Goal: Information Seeking & Learning: Learn about a topic

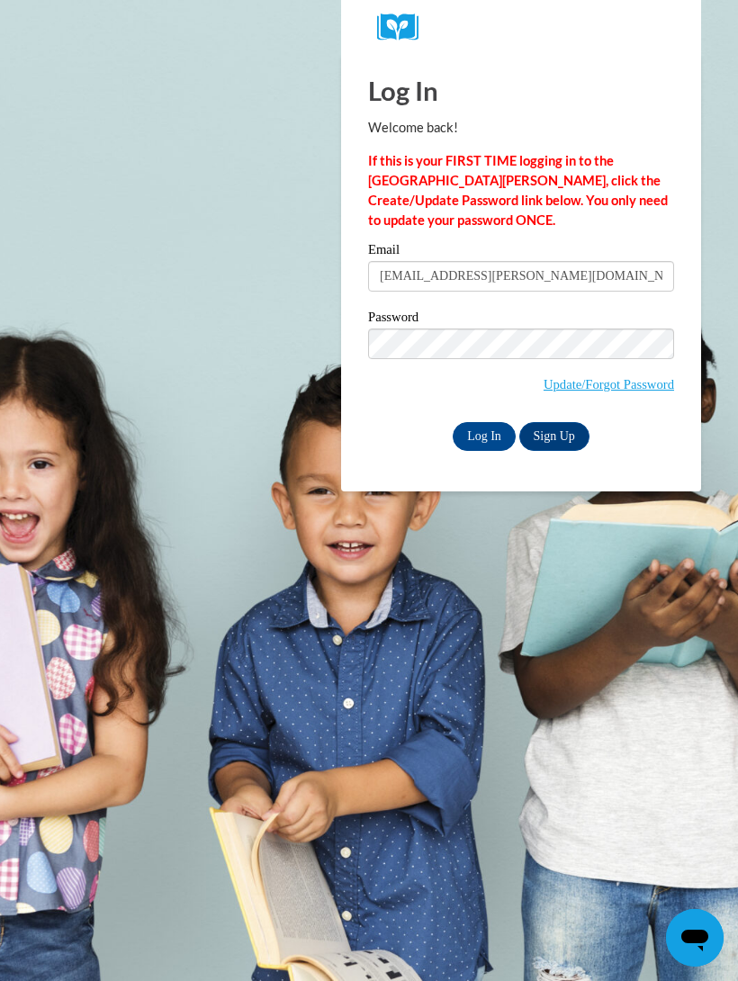
type input "[EMAIL_ADDRESS][PERSON_NAME][DOMAIN_NAME]"
click at [484, 435] on input "Log In" at bounding box center [484, 436] width 63 height 29
click at [481, 439] on input "Log In" at bounding box center [484, 436] width 63 height 29
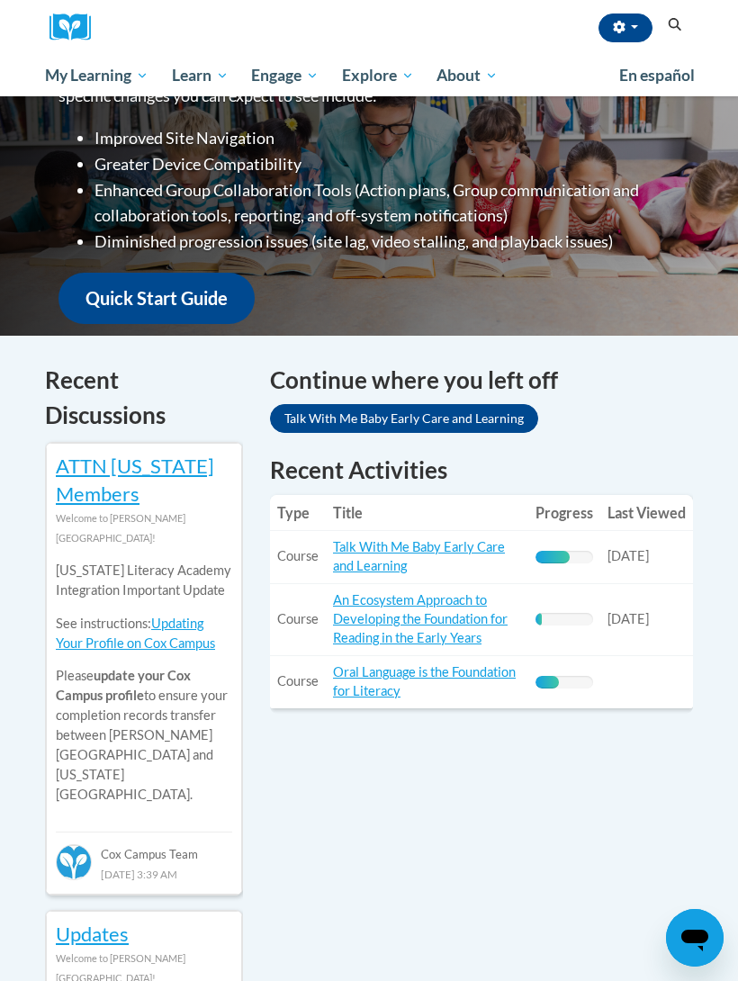
scroll to position [341, 0]
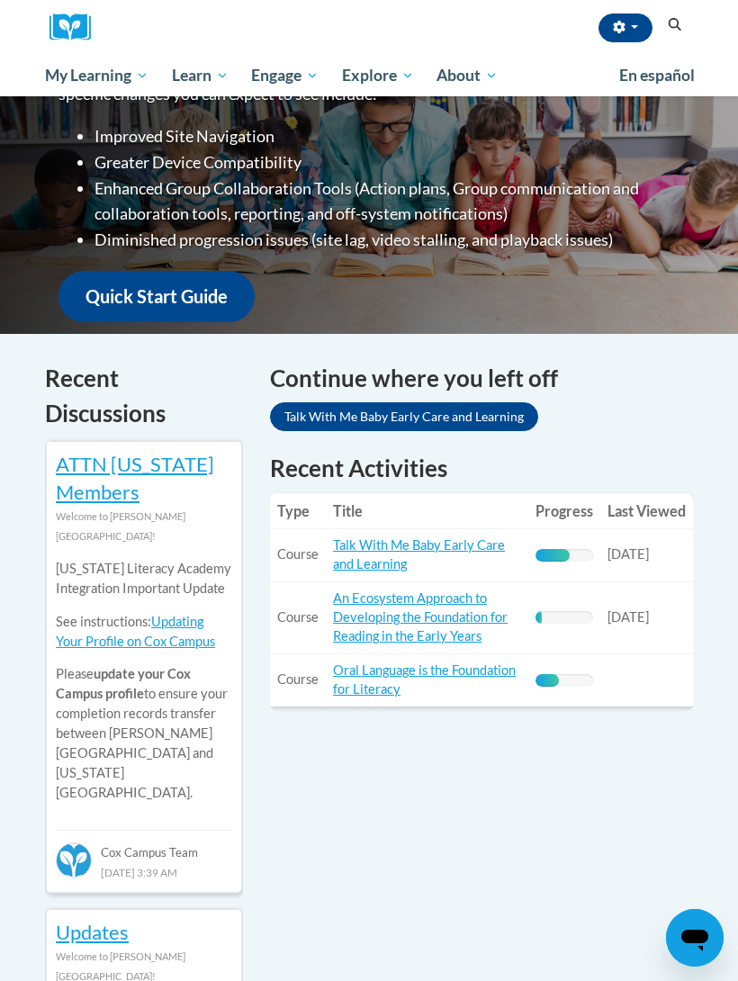
click at [390, 538] on link "Talk With Me Baby Early Care and Learning" at bounding box center [419, 554] width 172 height 34
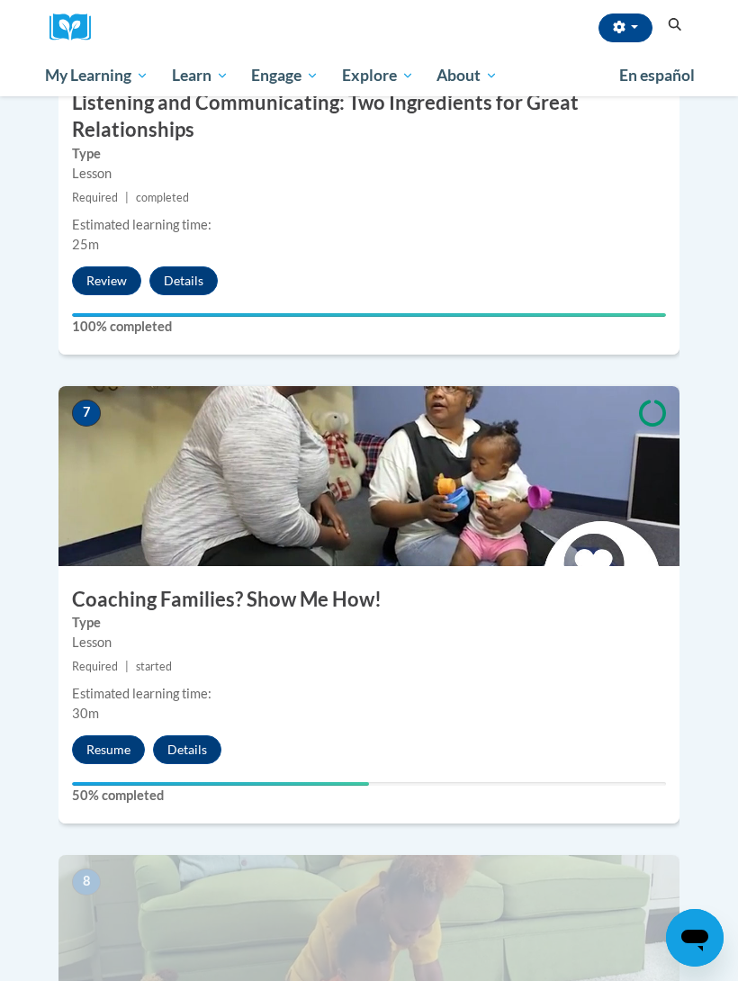
scroll to position [3022, 0]
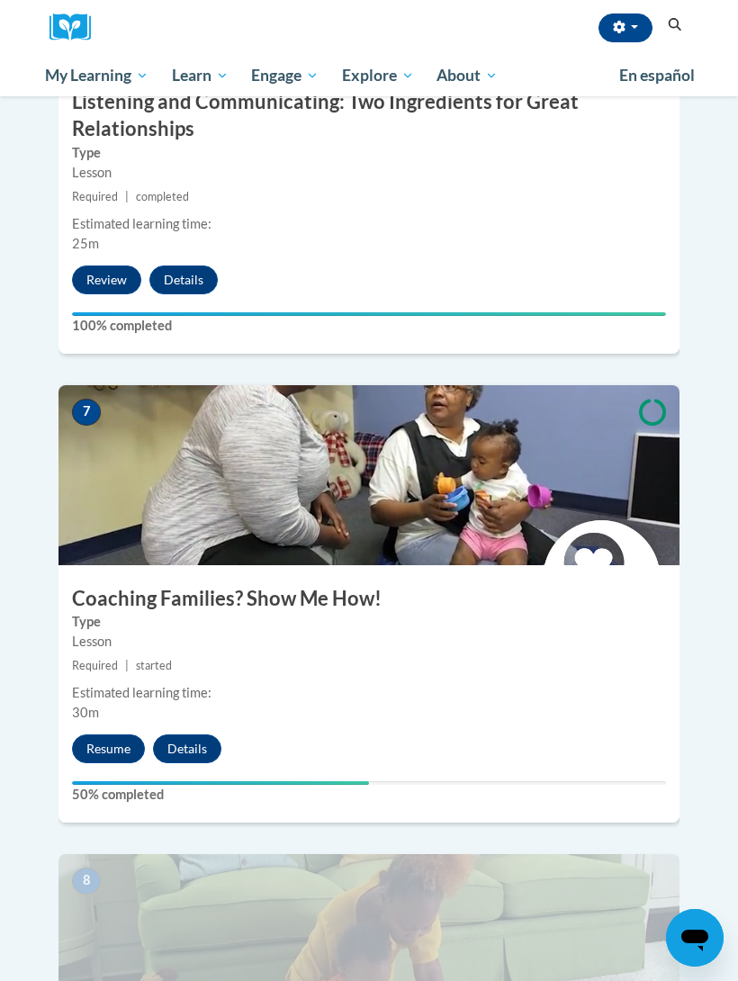
click at [104, 734] on button "Resume" at bounding box center [108, 748] width 73 height 29
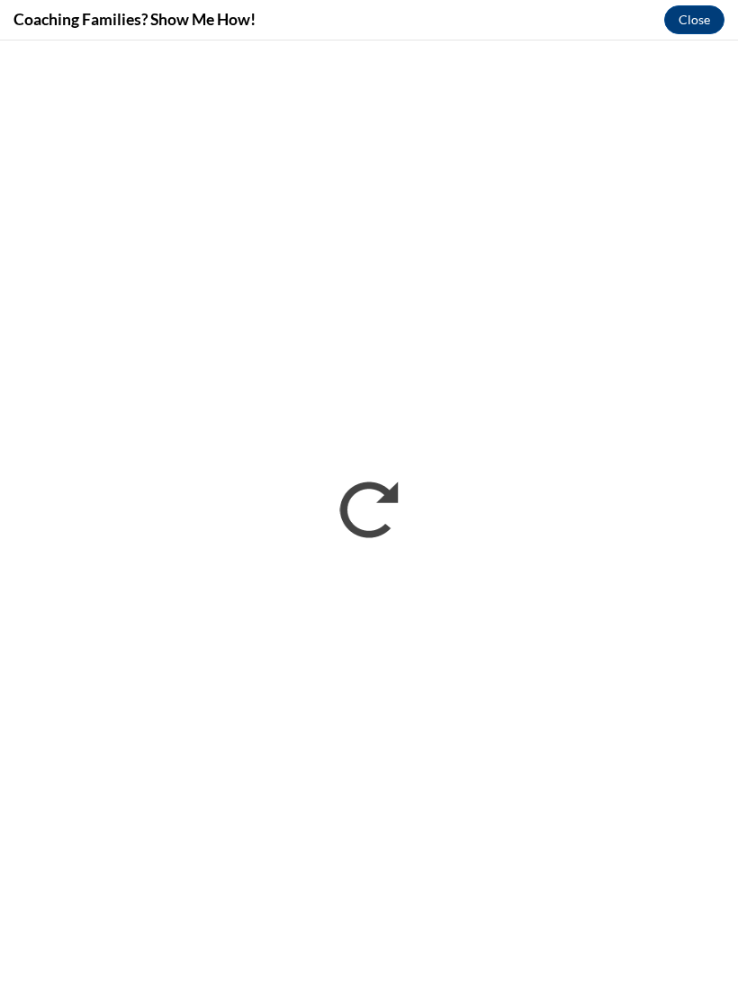
scroll to position [0, 0]
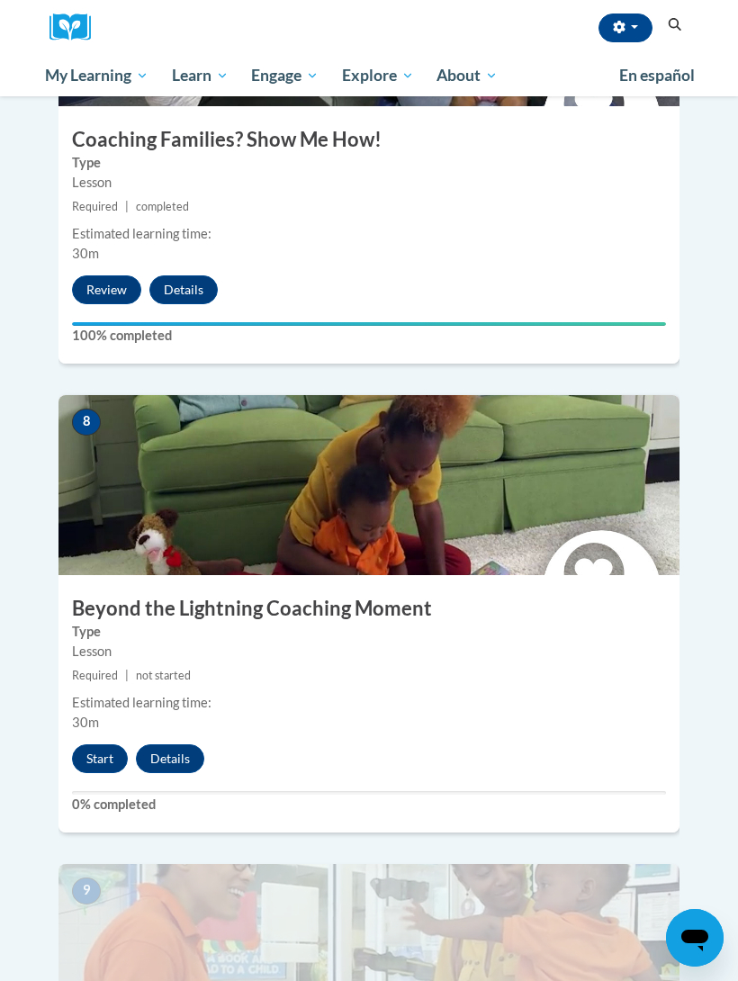
scroll to position [3488, 0]
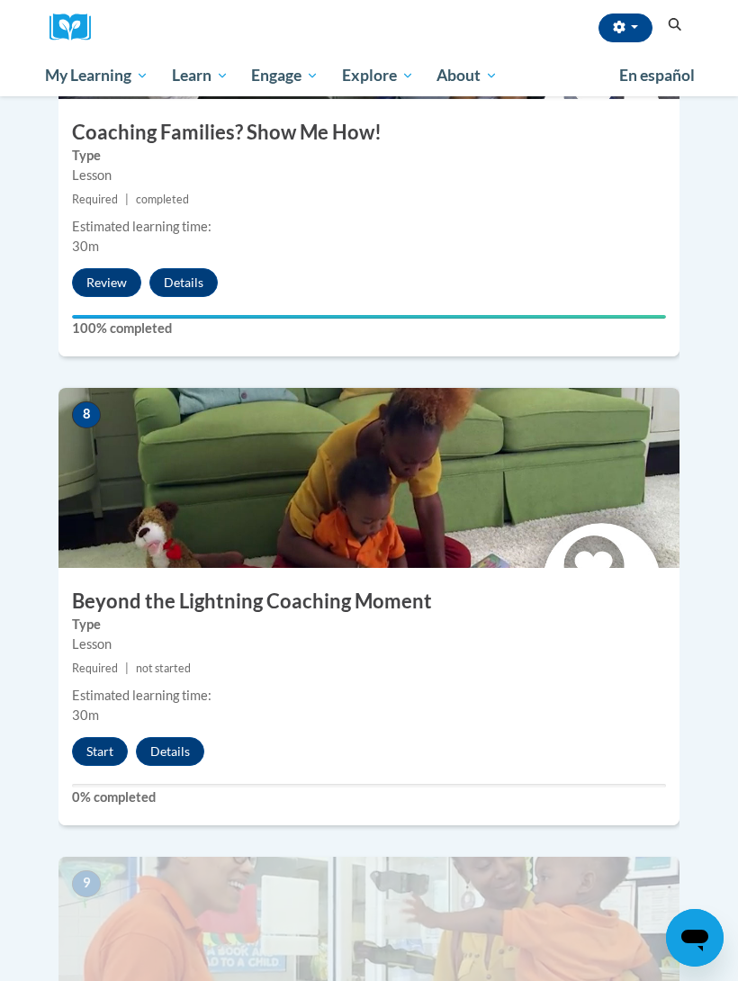
click at [86, 737] on button "Start" at bounding box center [100, 751] width 56 height 29
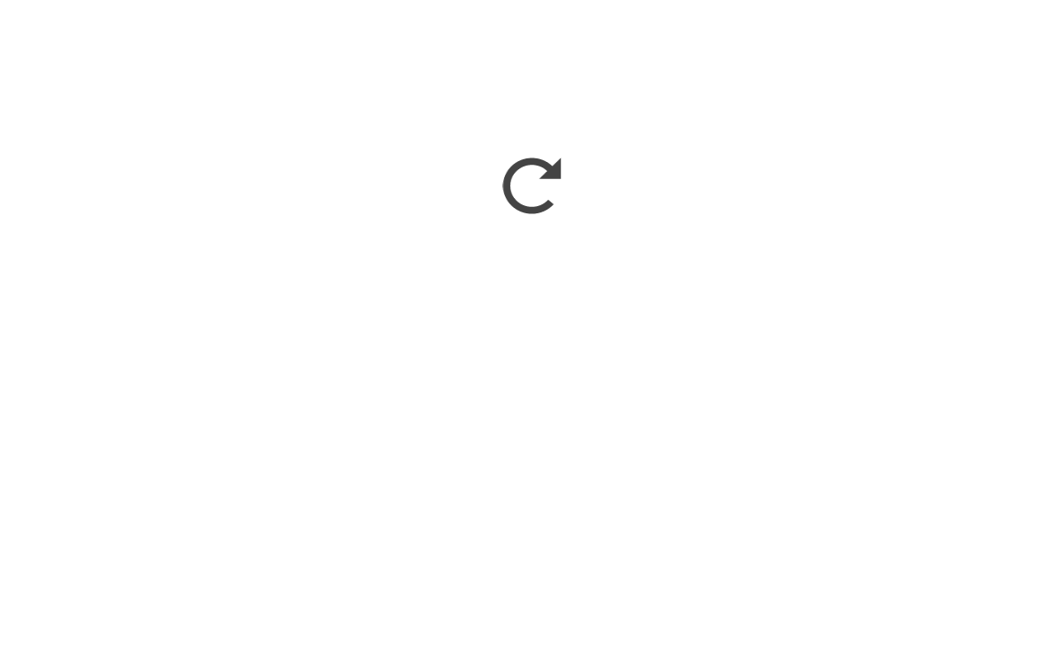
scroll to position [2263, 0]
